Goal: Check status

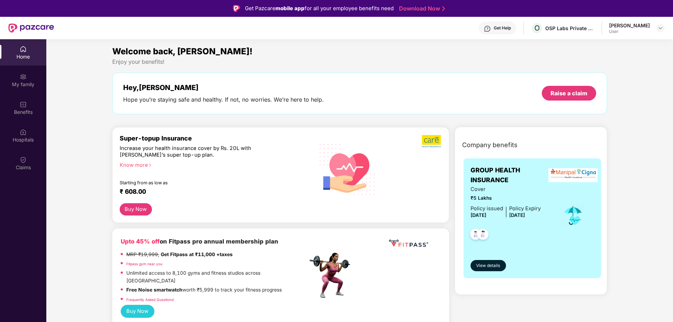
scroll to position [39, 0]
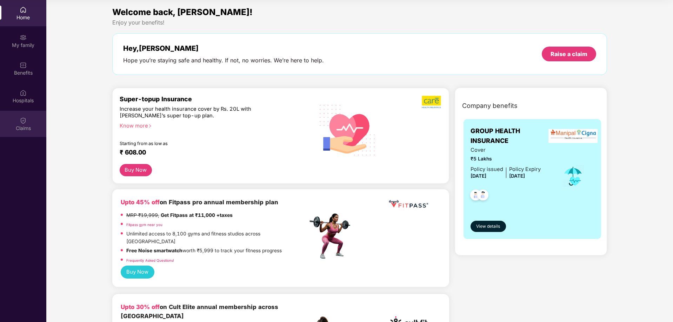
click at [29, 118] on div "Claims" at bounding box center [23, 124] width 46 height 26
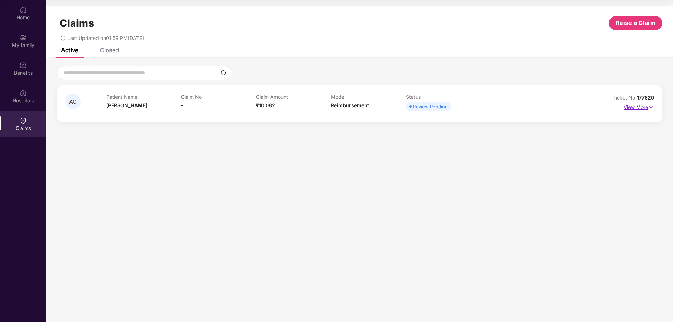
click at [643, 105] on p "View More" at bounding box center [638, 106] width 31 height 9
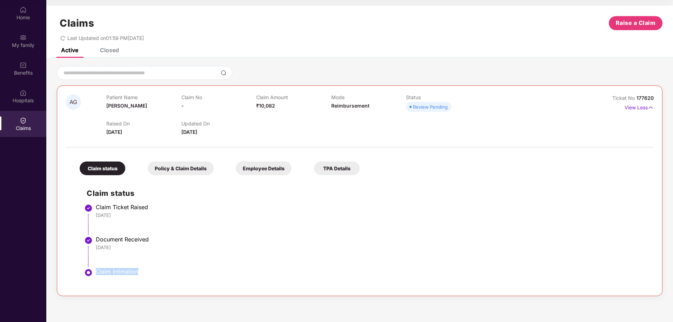
drag, startPoint x: 106, startPoint y: 271, endPoint x: 142, endPoint y: 274, distance: 37.0
click at [142, 274] on div "Claim Intimation" at bounding box center [371, 271] width 551 height 7
drag, startPoint x: 413, startPoint y: 106, endPoint x: 452, endPoint y: 107, distance: 38.6
click at [452, 107] on div "Review Pending" at bounding box center [443, 107] width 75 height 10
click at [113, 50] on div "Closed" at bounding box center [109, 50] width 19 height 7
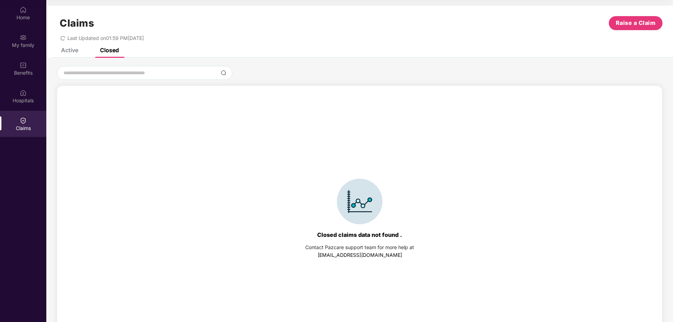
click at [75, 51] on div "Active" at bounding box center [69, 50] width 17 height 7
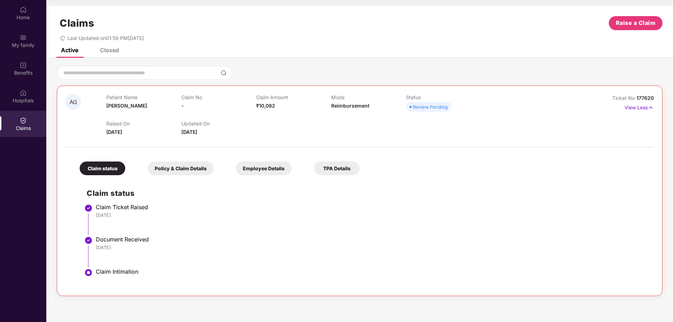
click at [112, 52] on div "Closed" at bounding box center [109, 50] width 19 height 7
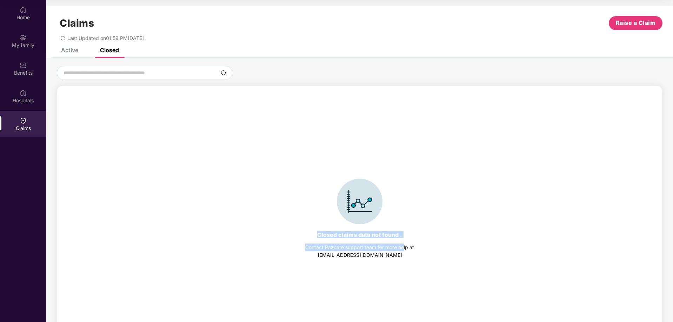
drag, startPoint x: 320, startPoint y: 233, endPoint x: 351, endPoint y: 223, distance: 32.1
click at [403, 260] on div "Closed claims data not found . Contact Pazcare support team for more help at [E…" at bounding box center [360, 219] width 598 height 252
click at [344, 209] on img at bounding box center [360, 202] width 46 height 46
